Goal: Task Accomplishment & Management: Use online tool/utility

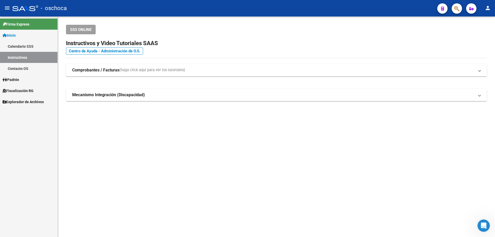
click at [19, 90] on span "Fiscalización RG" at bounding box center [18, 91] width 31 height 6
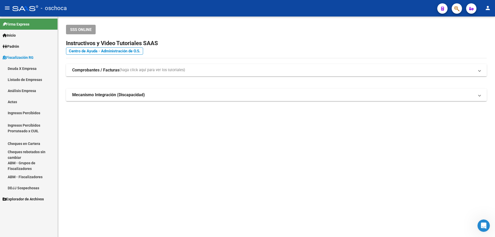
click at [30, 89] on link "Análisis Empresa" at bounding box center [28, 90] width 57 height 11
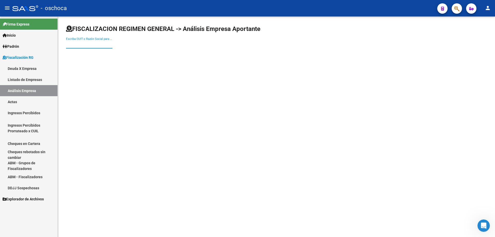
click at [76, 45] on input "Escriba CUIT o Razón Social para buscar" at bounding box center [89, 44] width 46 height 5
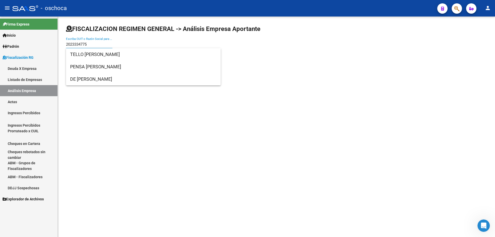
type input "20233347753"
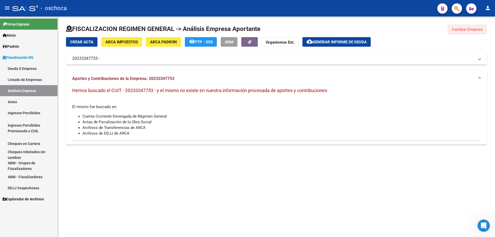
click at [468, 29] on span "Cambiar Empresa" at bounding box center [467, 29] width 31 height 5
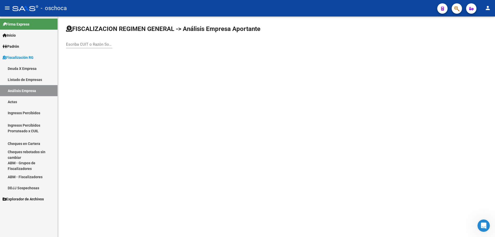
click at [68, 44] on input "Escriba CUIT o Razón Social para buscar" at bounding box center [89, 44] width 46 height 5
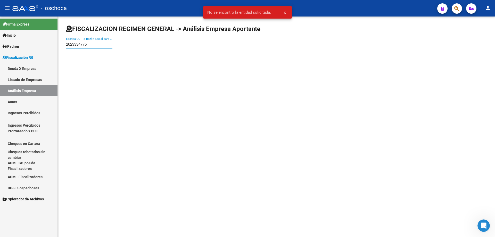
type input "20233347753"
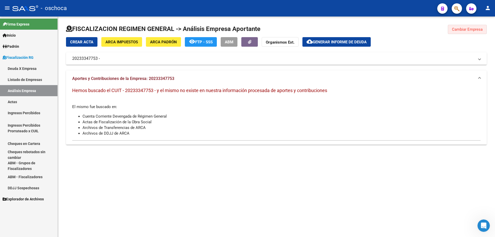
click at [481, 31] on span "Cambiar Empresa" at bounding box center [467, 29] width 31 height 5
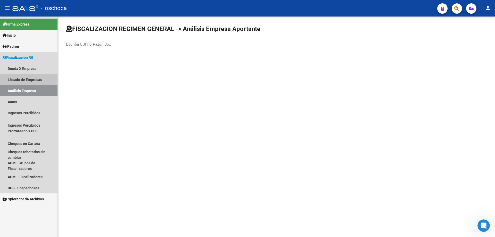
click at [28, 80] on link "Listado de Empresas" at bounding box center [28, 79] width 57 height 11
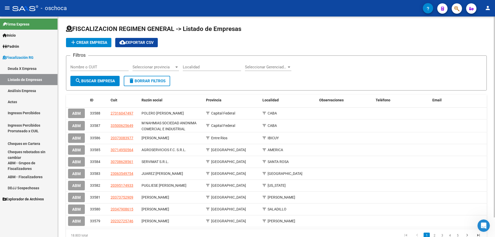
click at [78, 67] on input "Nombre o CUIT" at bounding box center [99, 67] width 58 height 5
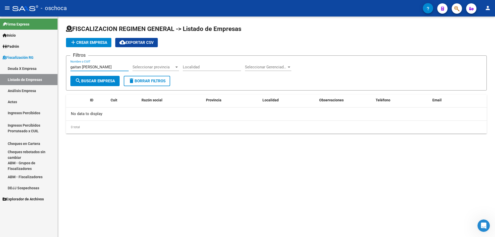
type input "gaitan [PERSON_NAME]"
